Goal: Find specific page/section: Find specific page/section

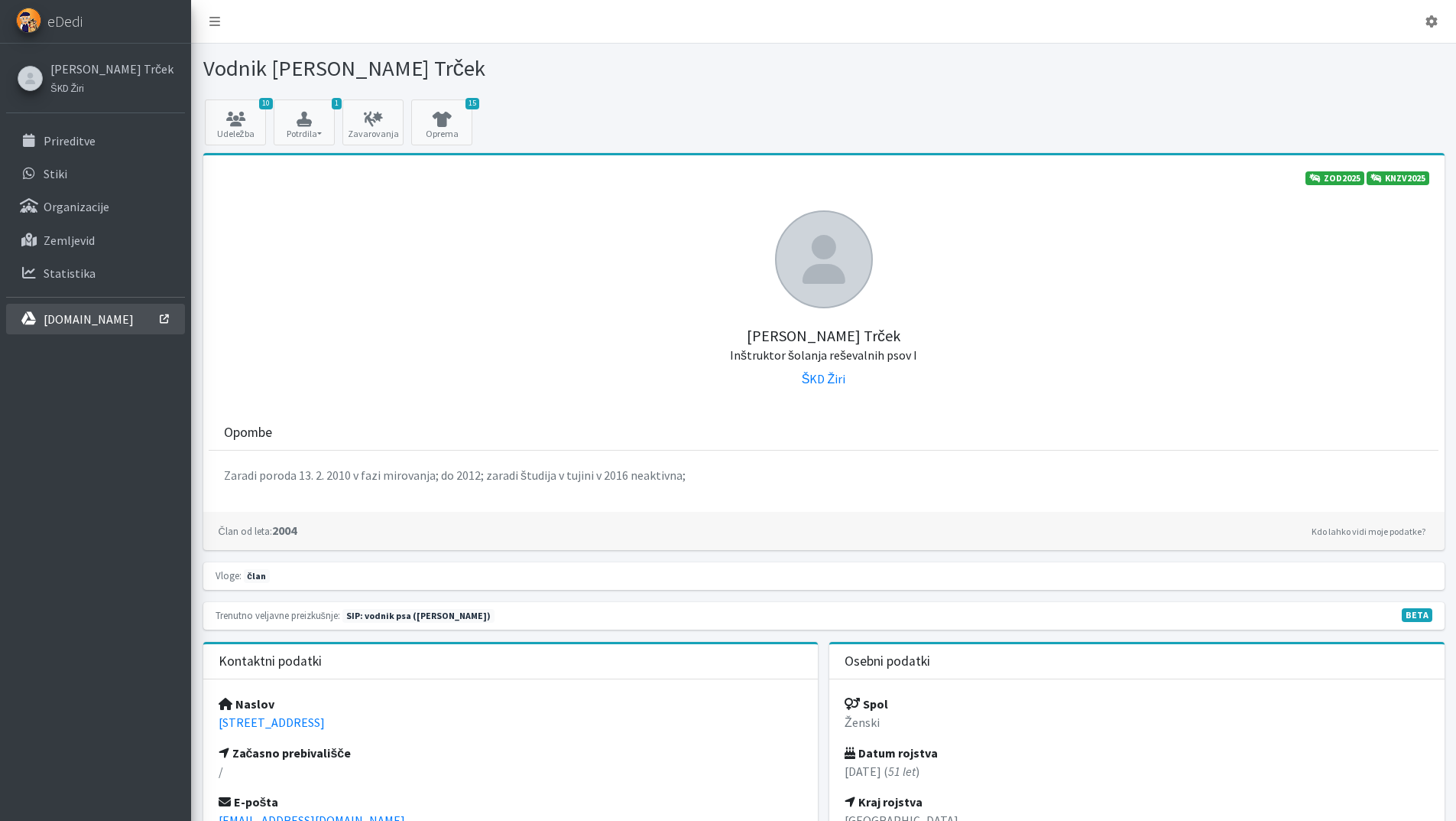
click at [61, 307] on link "[DOMAIN_NAME]" at bounding box center [95, 319] width 179 height 30
click at [75, 141] on p "Prireditve" at bounding box center [69, 141] width 52 height 15
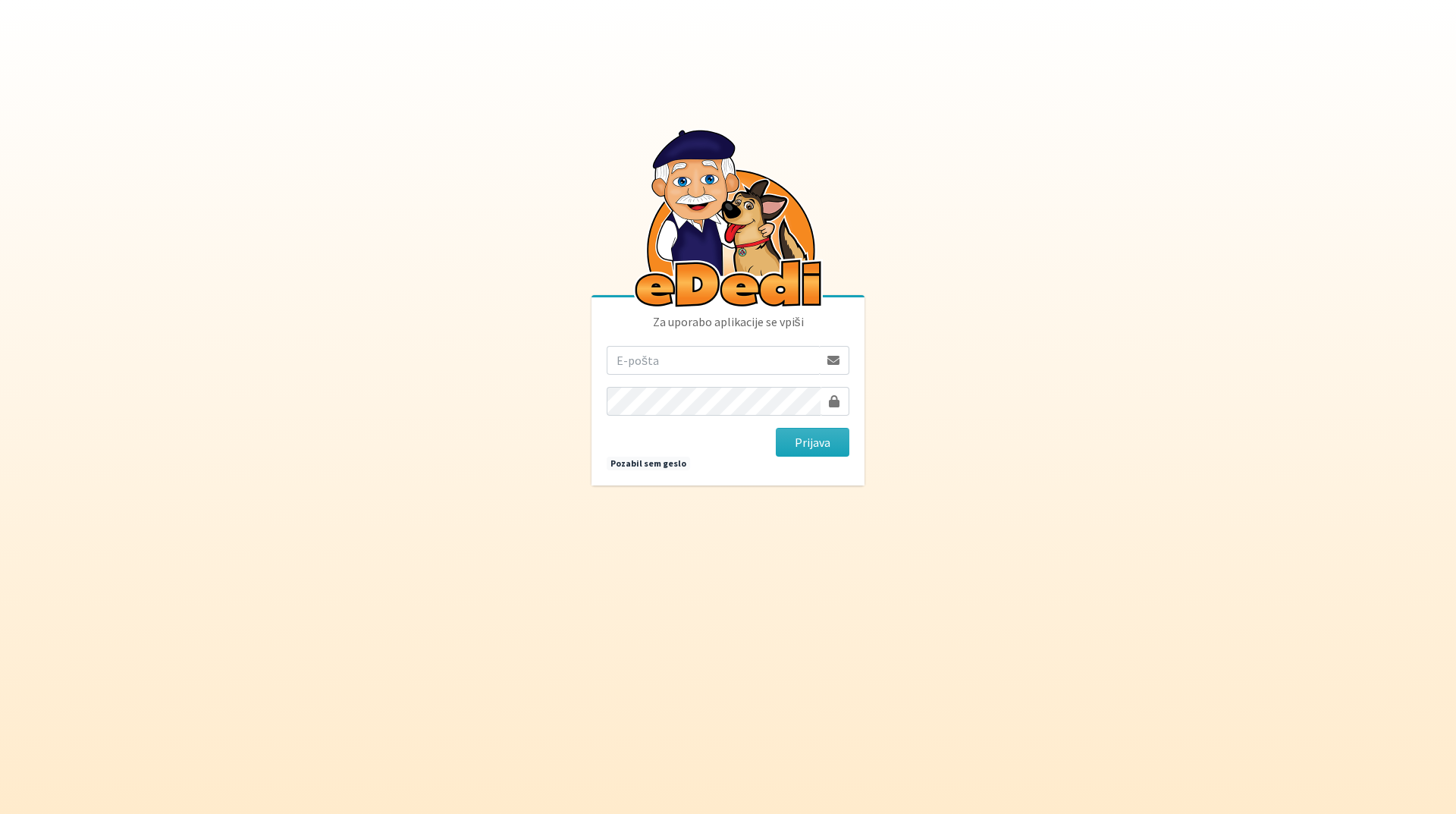
click at [638, 359] on input "email" at bounding box center [713, 360] width 212 height 29
type input "tanja.ficko@gmail.com"
click at [814, 442] on button "Prijava" at bounding box center [812, 442] width 73 height 29
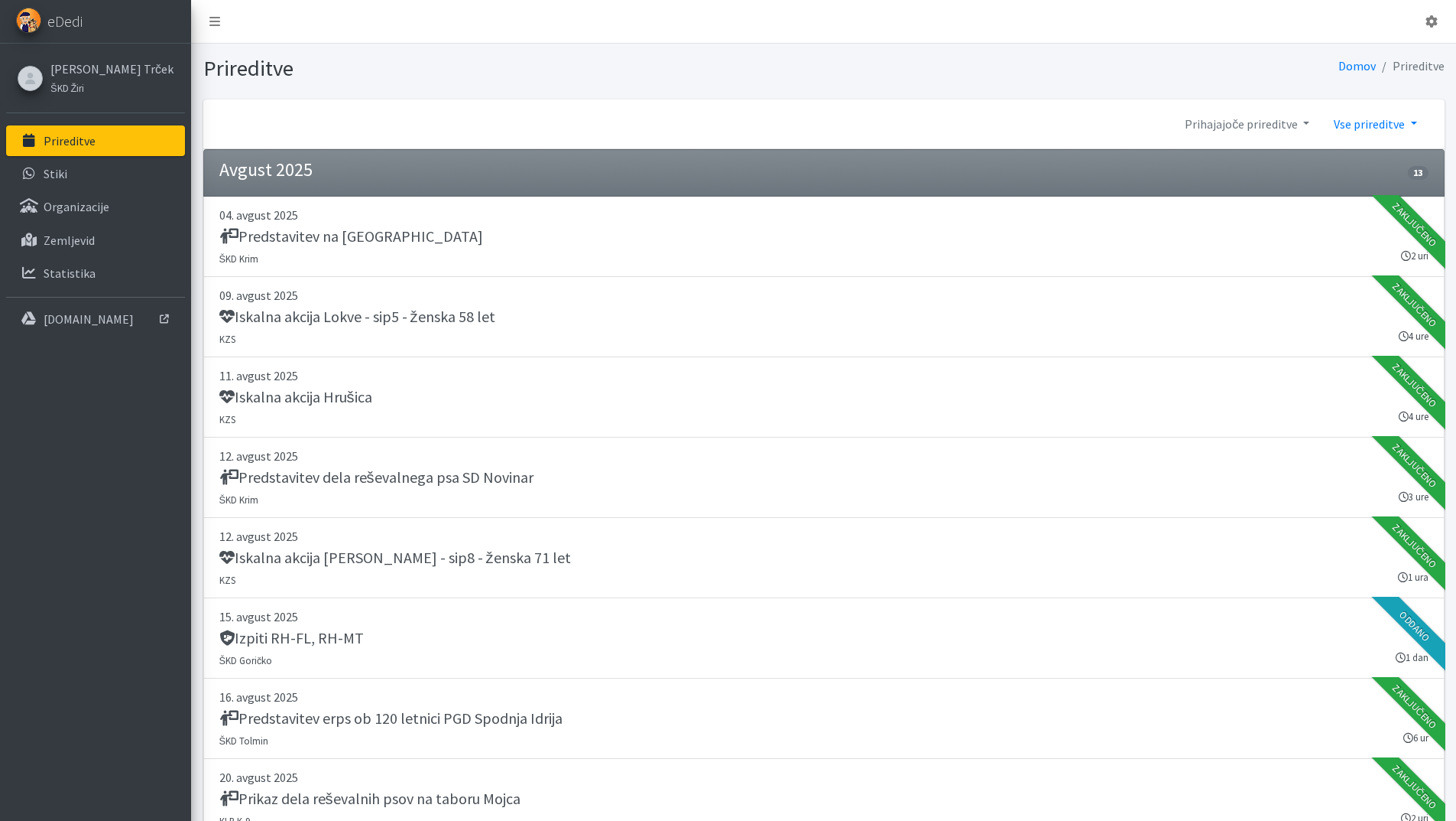
click at [1372, 120] on link "Vse prireditve" at bounding box center [1375, 124] width 107 height 30
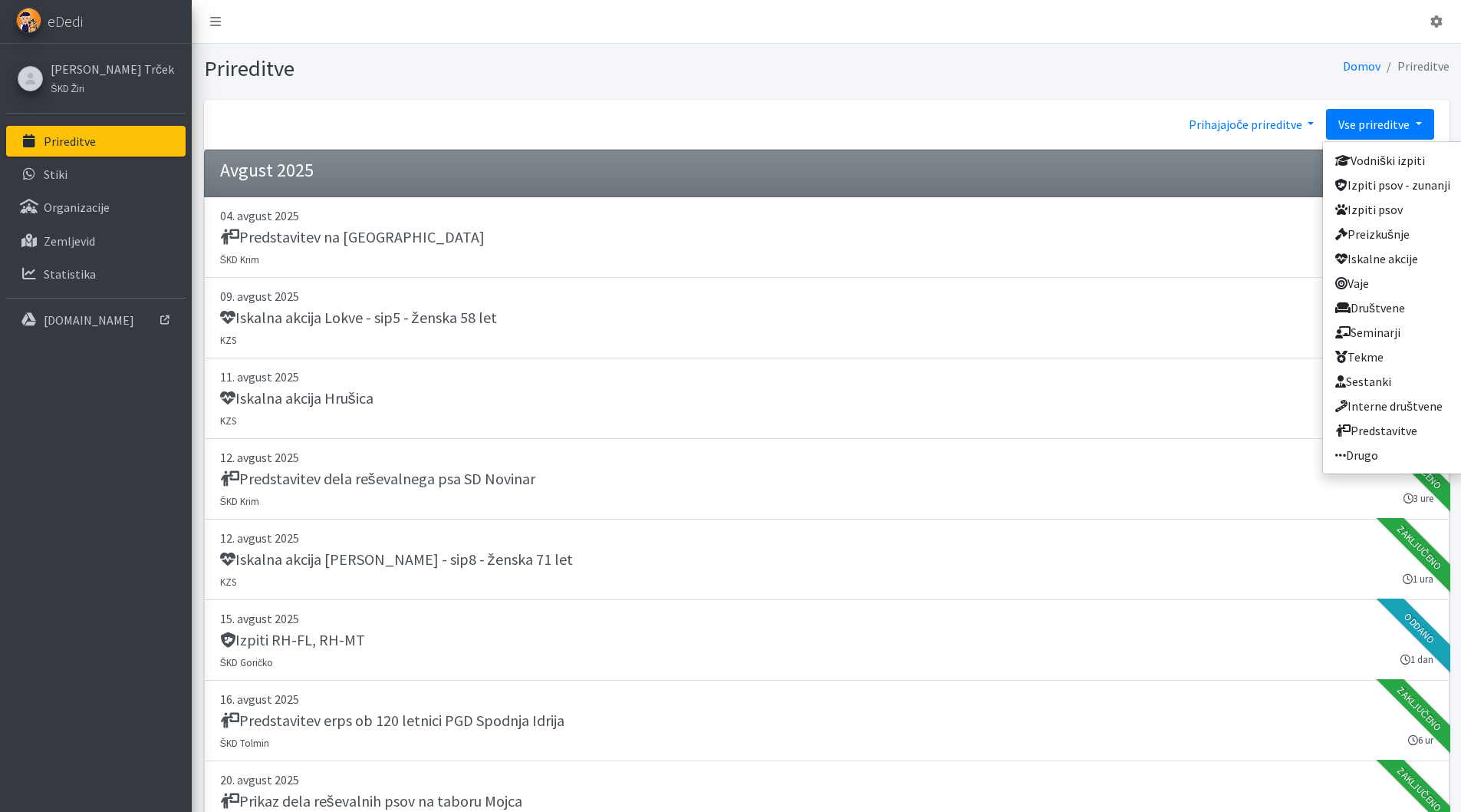
click at [1221, 122] on link "Prihajajoče prireditve" at bounding box center [1251, 124] width 150 height 30
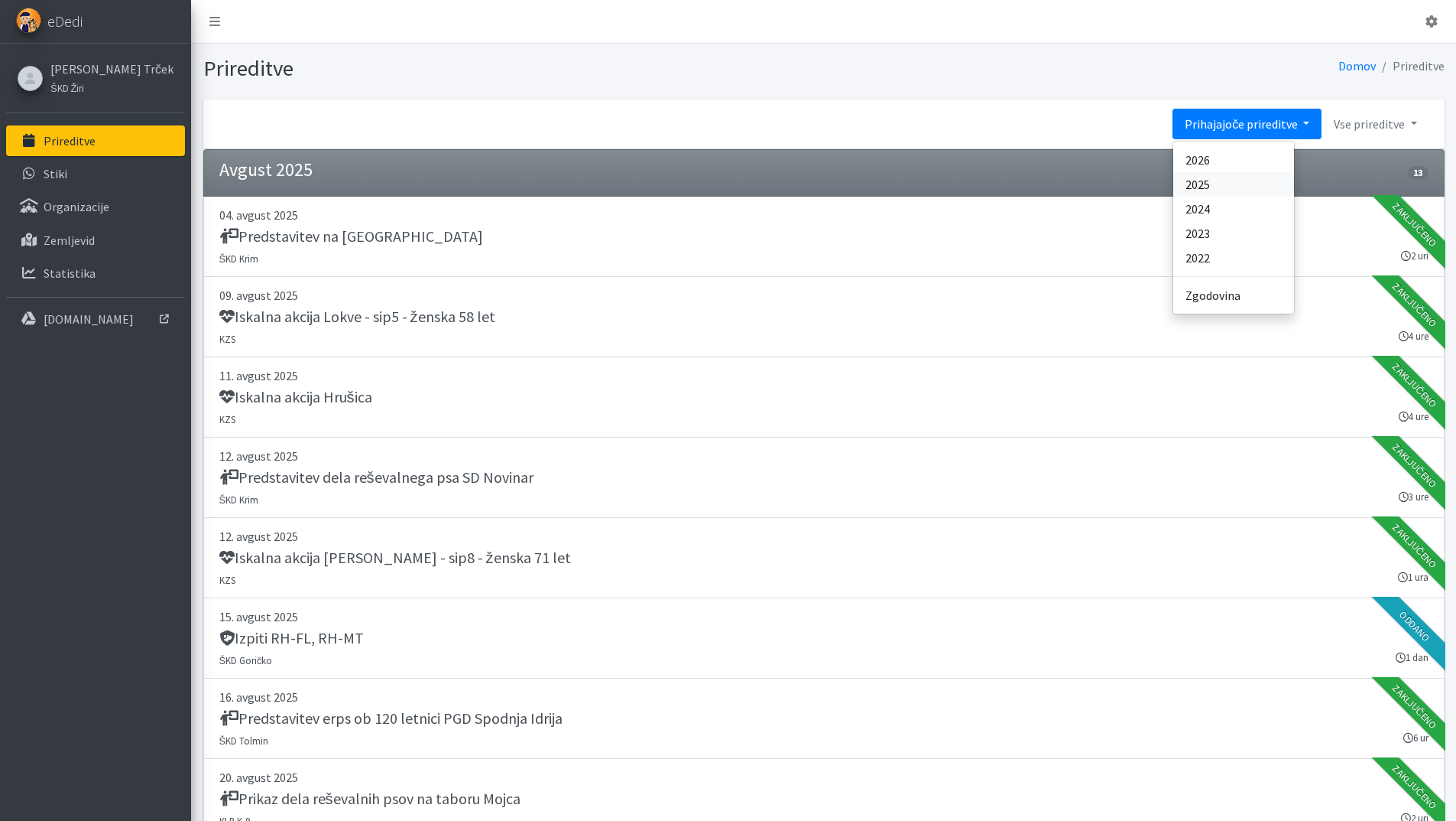
click at [1200, 183] on link "2025" at bounding box center [1234, 184] width 121 height 25
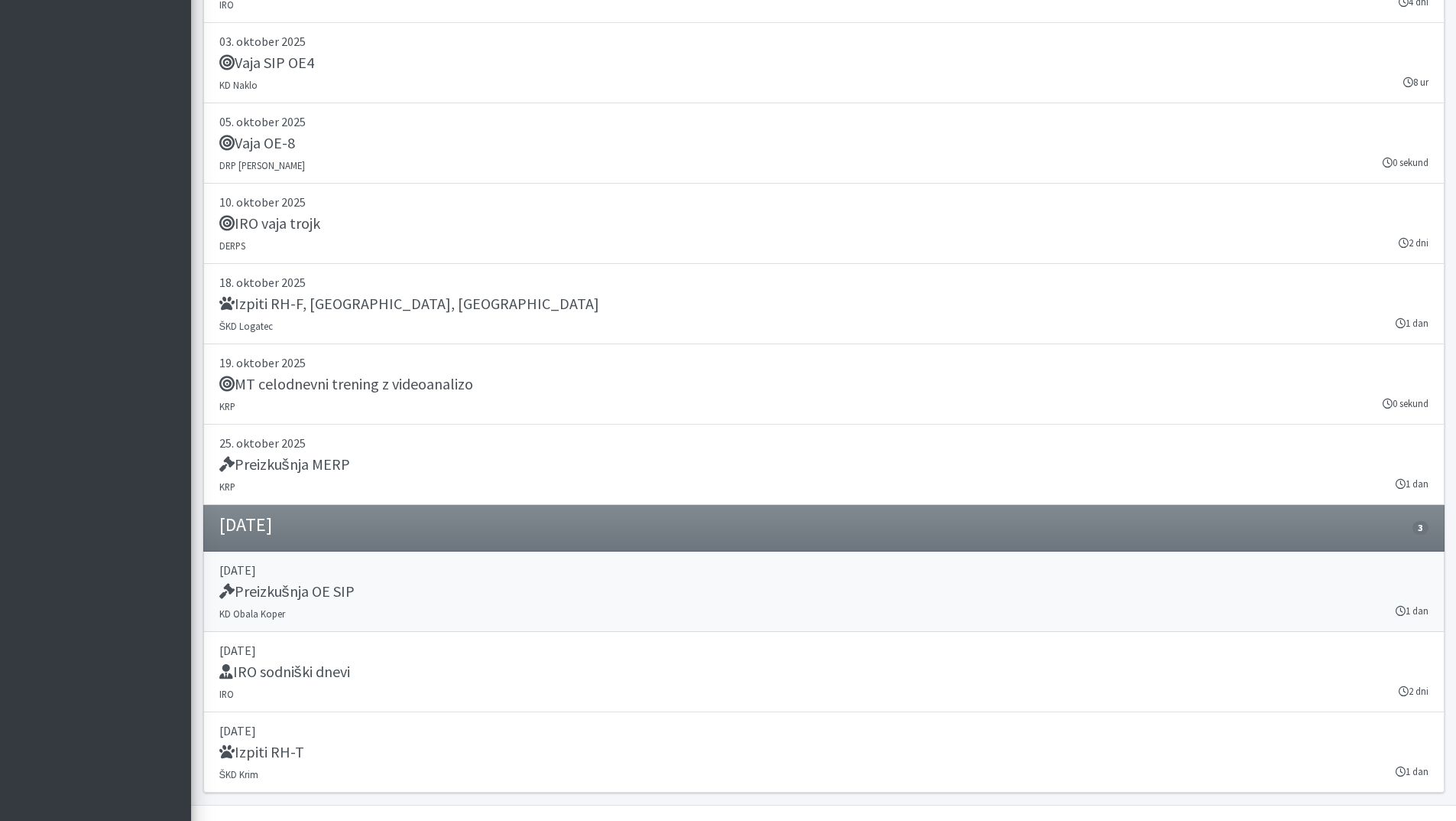
scroll to position [19178, 0]
